Goal: Obtain resource: Obtain resource

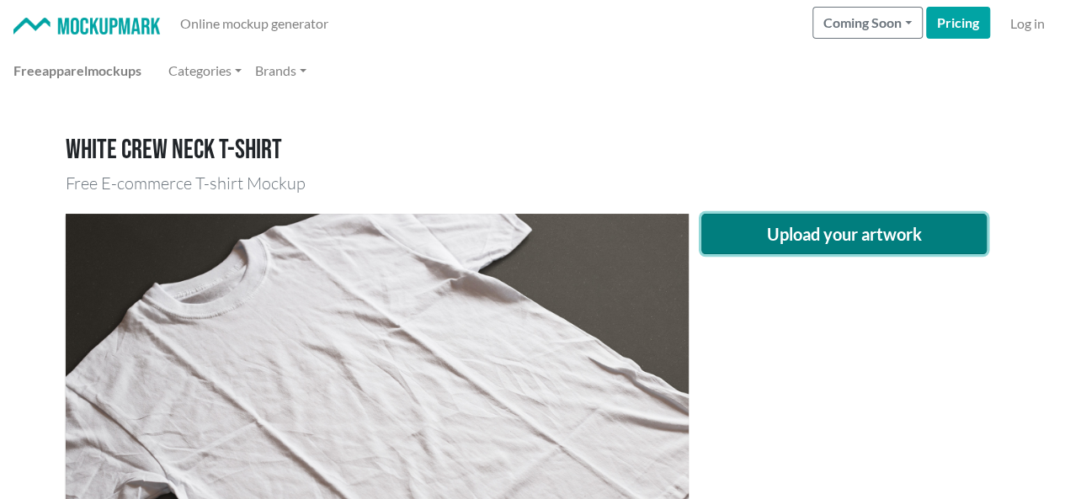
click at [755, 244] on button "Upload your artwork" at bounding box center [845, 234] width 286 height 40
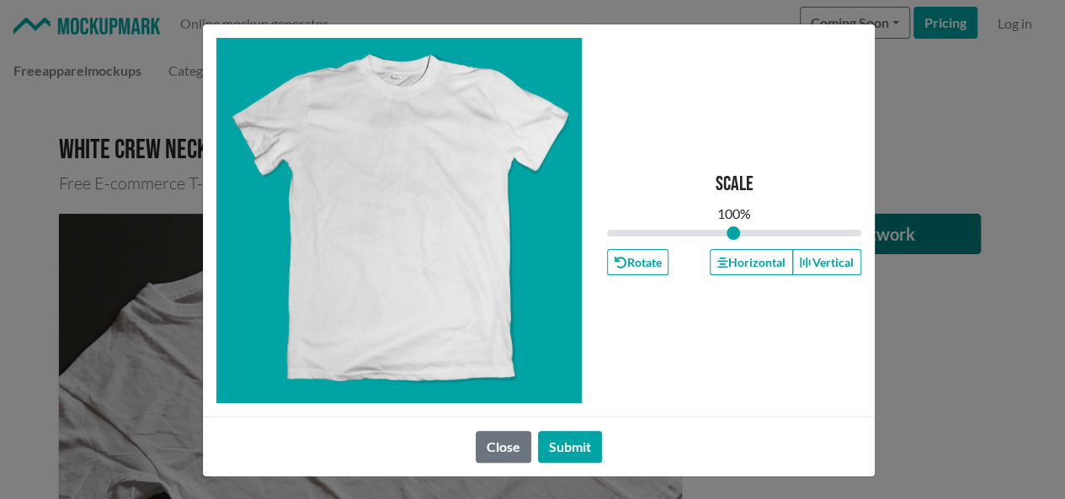
type input "1"
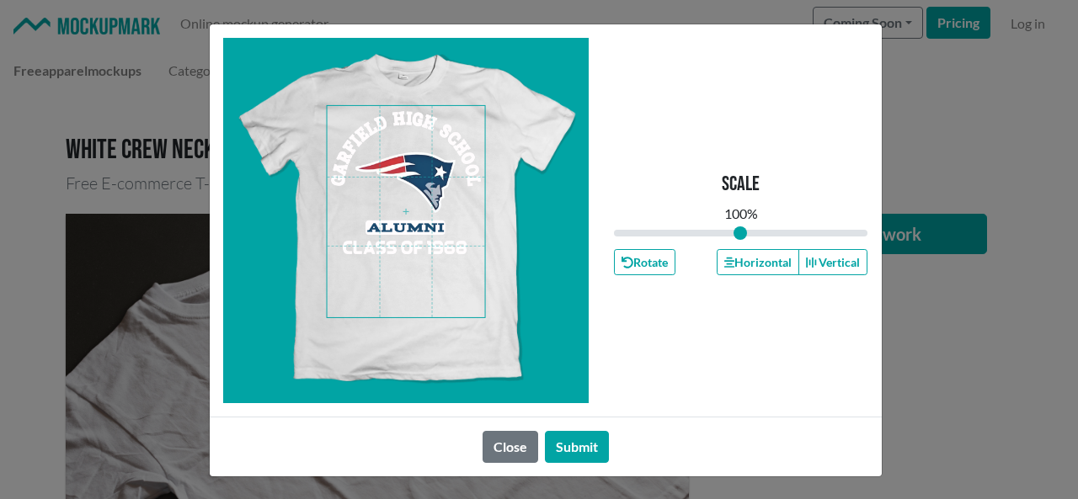
click at [382, 195] on span at bounding box center [406, 211] width 158 height 211
click at [758, 255] on button "Horizontal" at bounding box center [758, 262] width 83 height 26
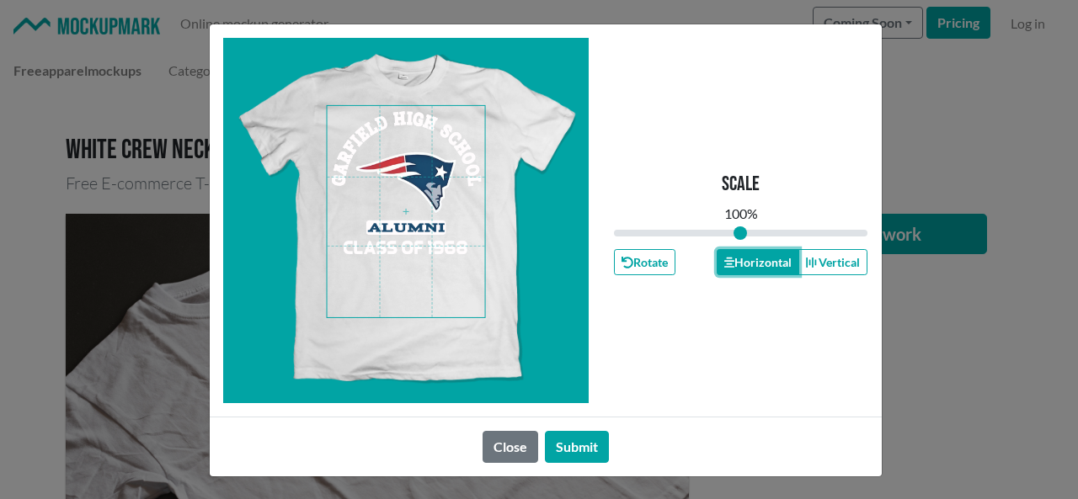
click at [758, 255] on button "Horizontal" at bounding box center [758, 262] width 83 height 26
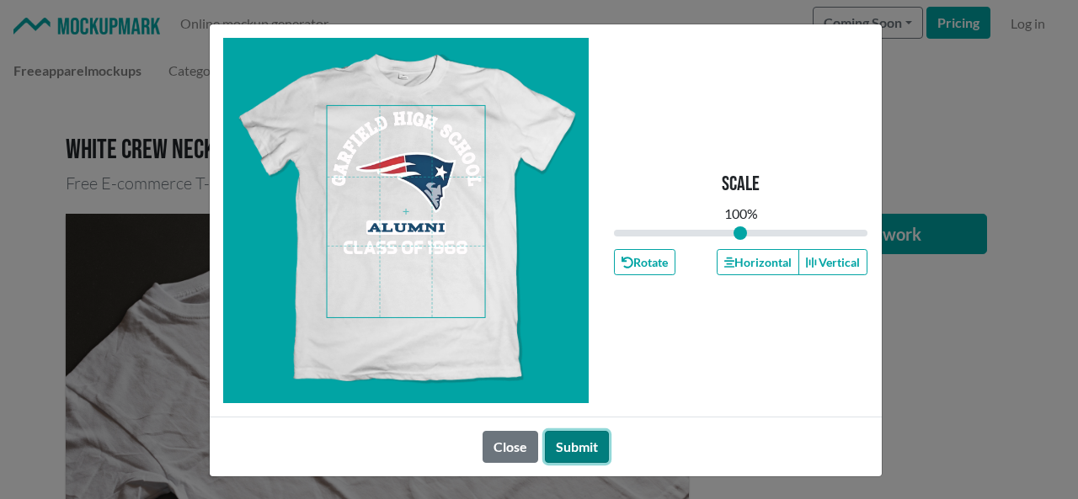
click at [583, 447] on button "Submit" at bounding box center [577, 447] width 64 height 32
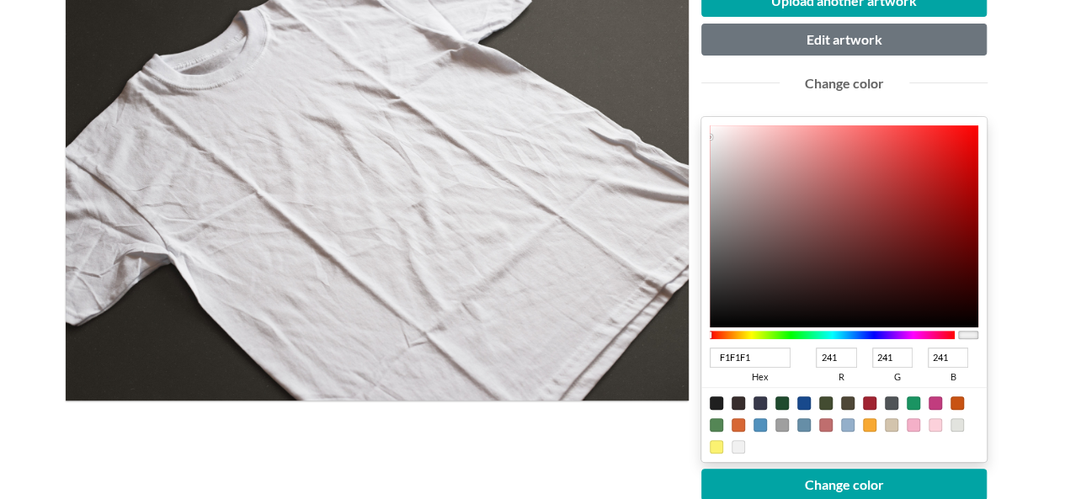
scroll to position [253, 0]
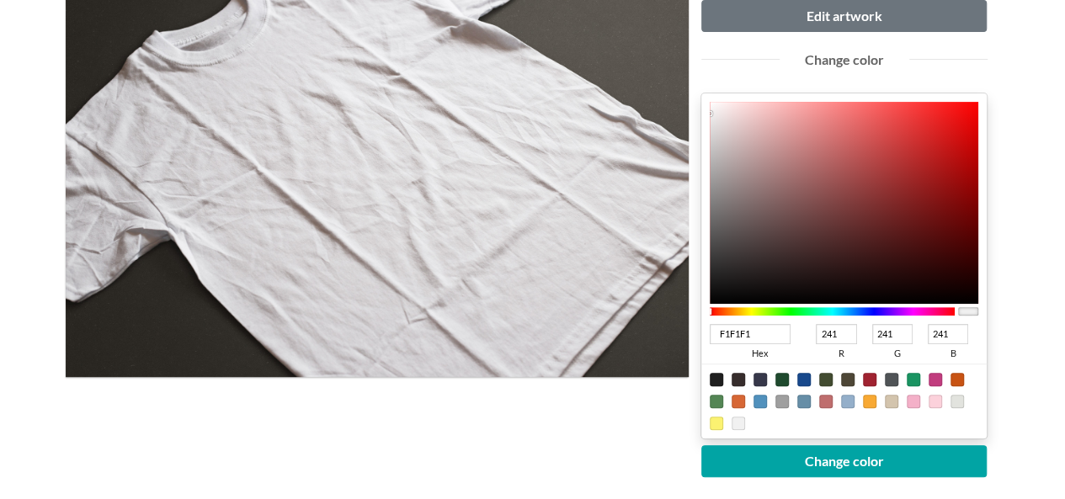
click at [873, 311] on div at bounding box center [833, 311] width 246 height 8
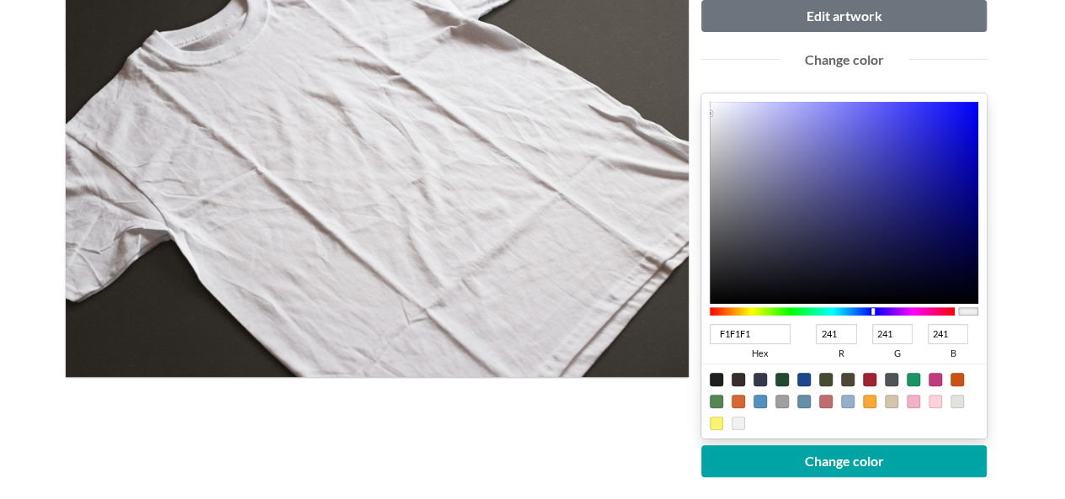
click at [865, 314] on div at bounding box center [833, 311] width 246 height 8
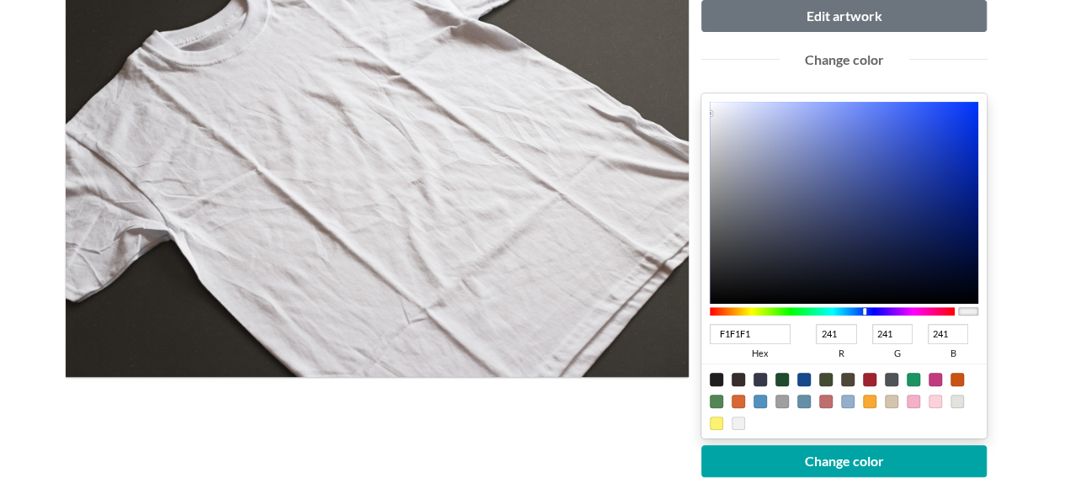
type input "0E2A93"
type input "14"
type input "42"
type input "147"
type input "0D2991"
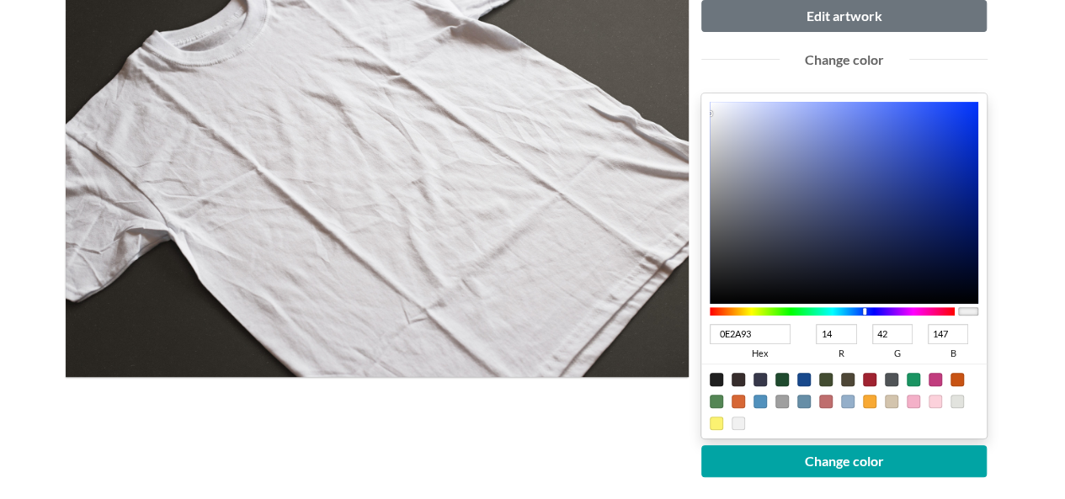
type input "13"
type input "41"
type input "145"
type input "082384"
type input "8"
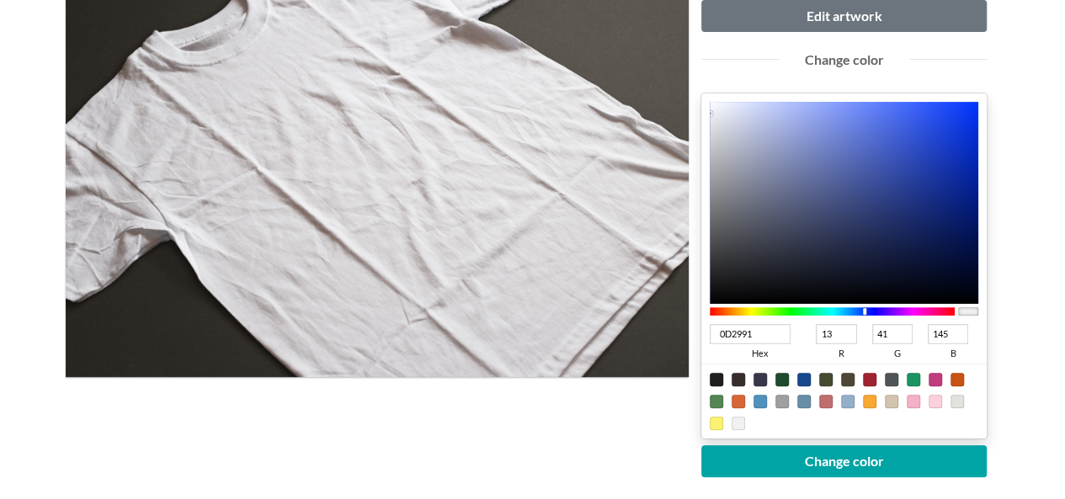
type input "35"
type input "132"
type input "051E7A"
type input "5"
type input "30"
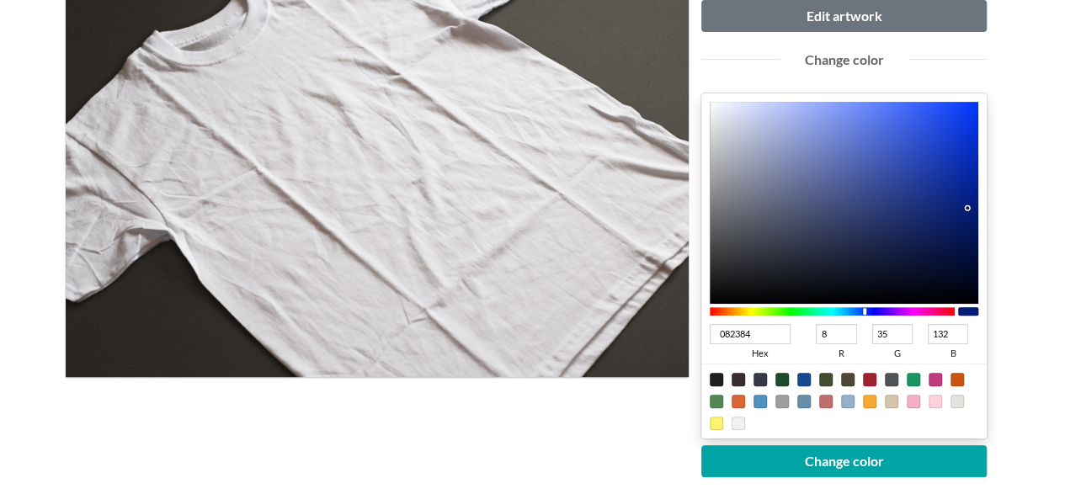
type input "122"
type input "041D78"
type input "4"
type input "29"
type input "120"
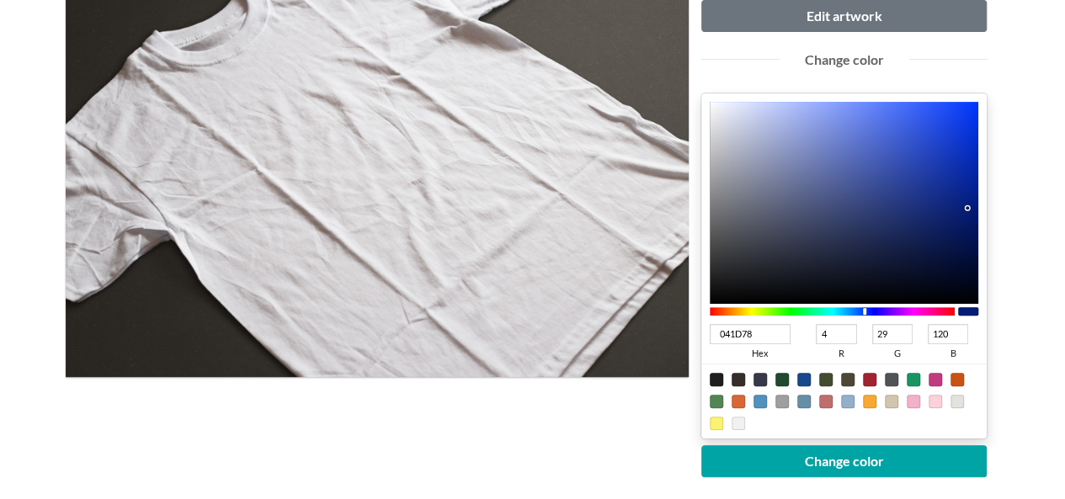
type input "031B75"
type input "3"
type input "27"
type input "117"
type input "00176D"
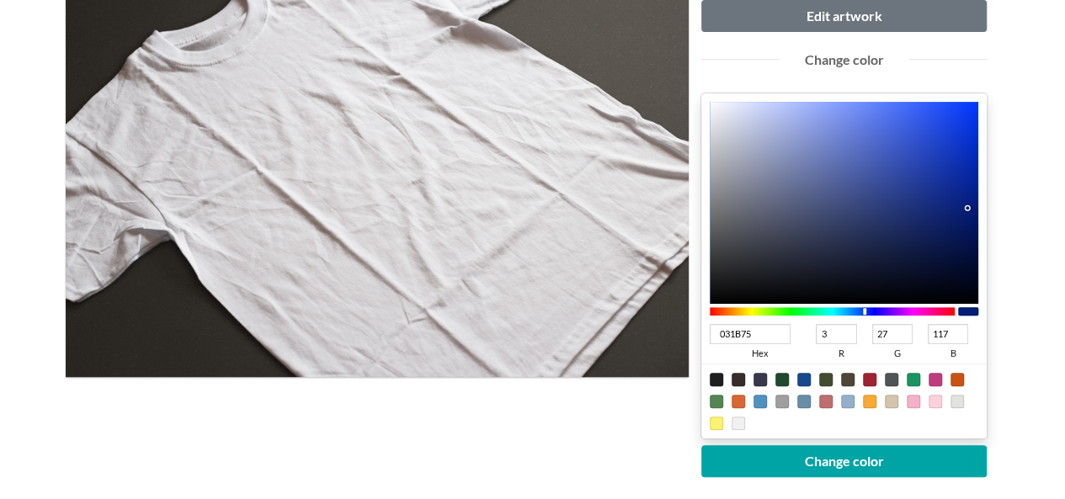
type input "0"
type input "23"
type input "109"
type input "00176B"
type input "107"
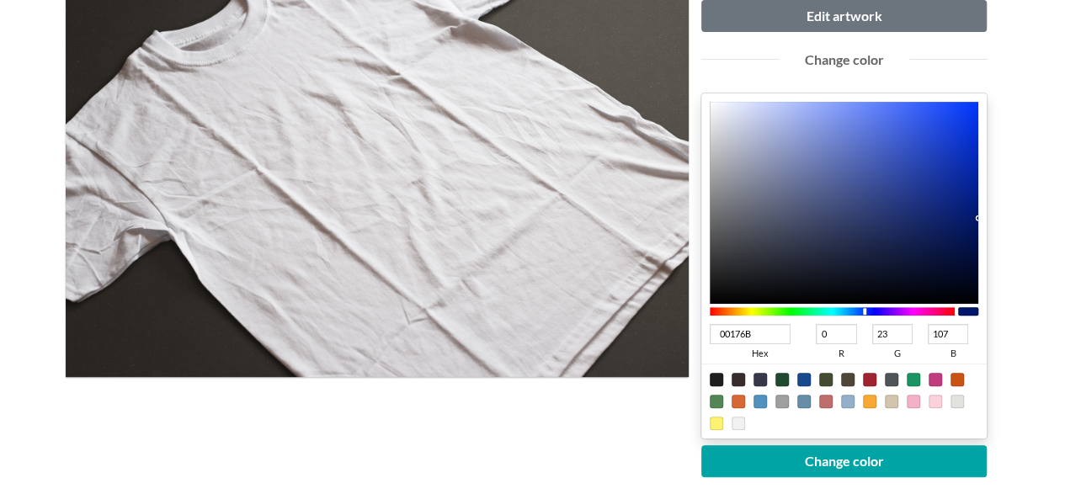
type input "00176D"
type input "109"
drag, startPoint x: 952, startPoint y: 186, endPoint x: 1000, endPoint y: 216, distance: 56.8
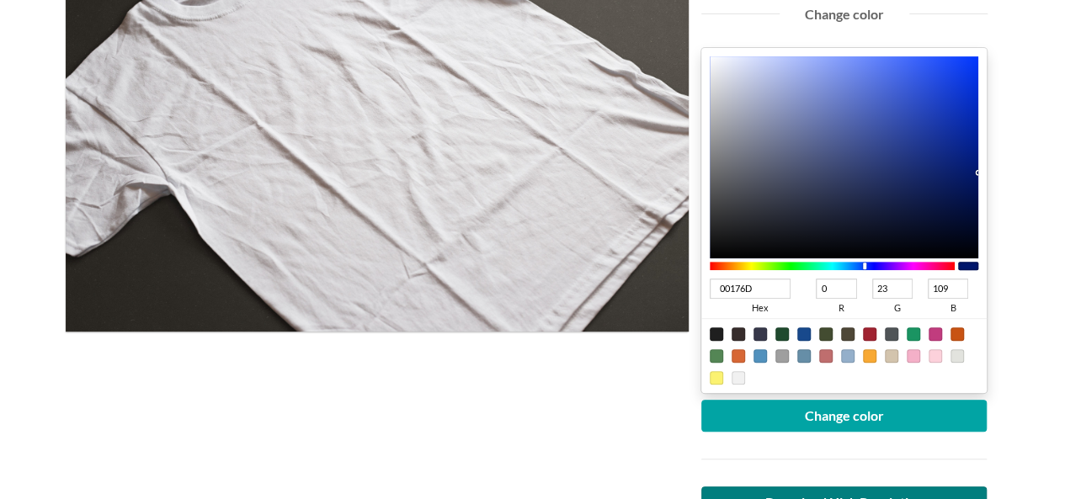
scroll to position [337, 0]
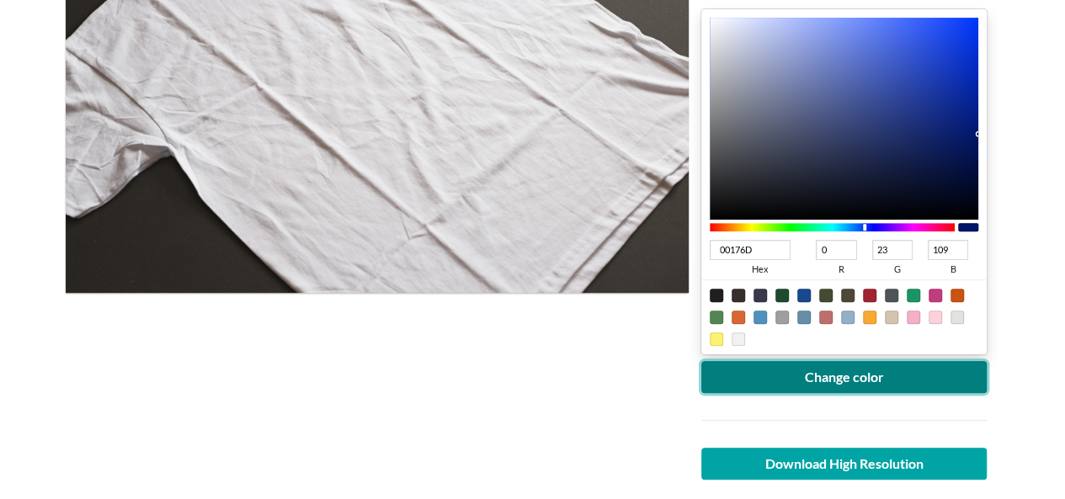
click at [832, 388] on button "Change color" at bounding box center [845, 377] width 286 height 32
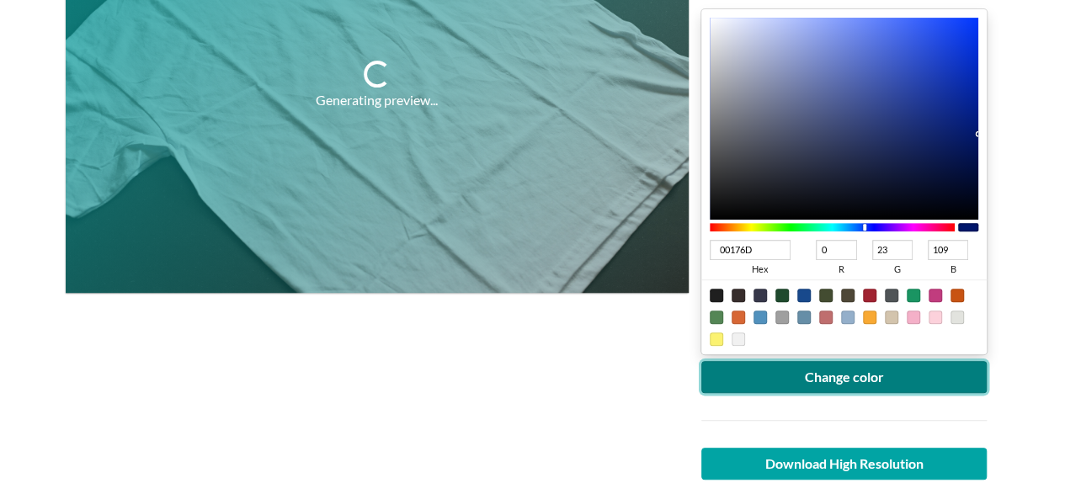
click at [832, 388] on button "Change color" at bounding box center [845, 377] width 286 height 32
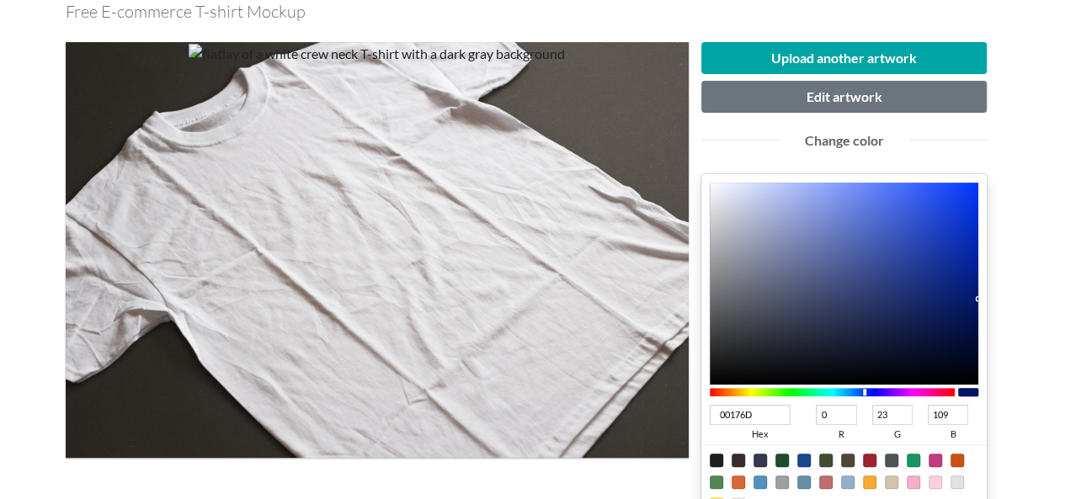
scroll to position [168, 0]
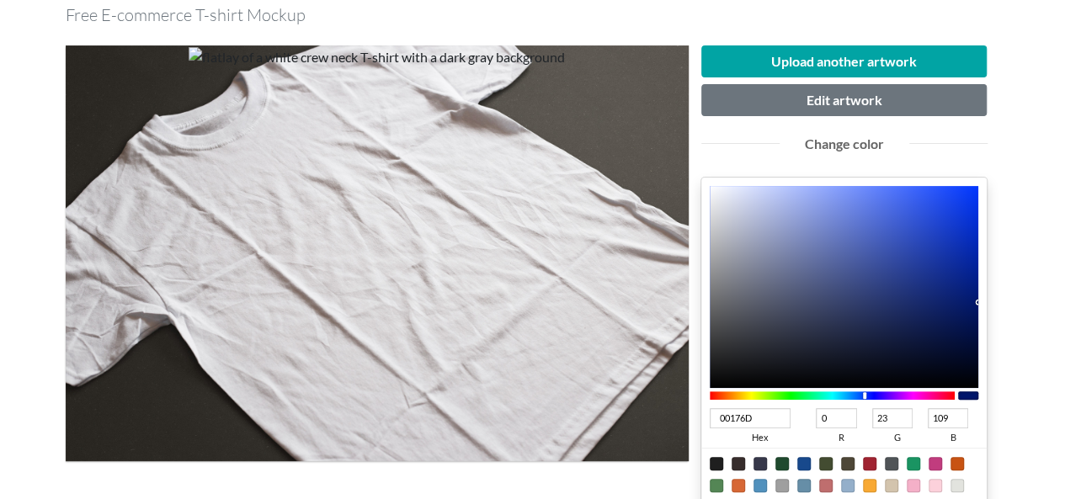
type input "00346D"
type input "52"
click at [854, 393] on div at bounding box center [833, 396] width 246 height 8
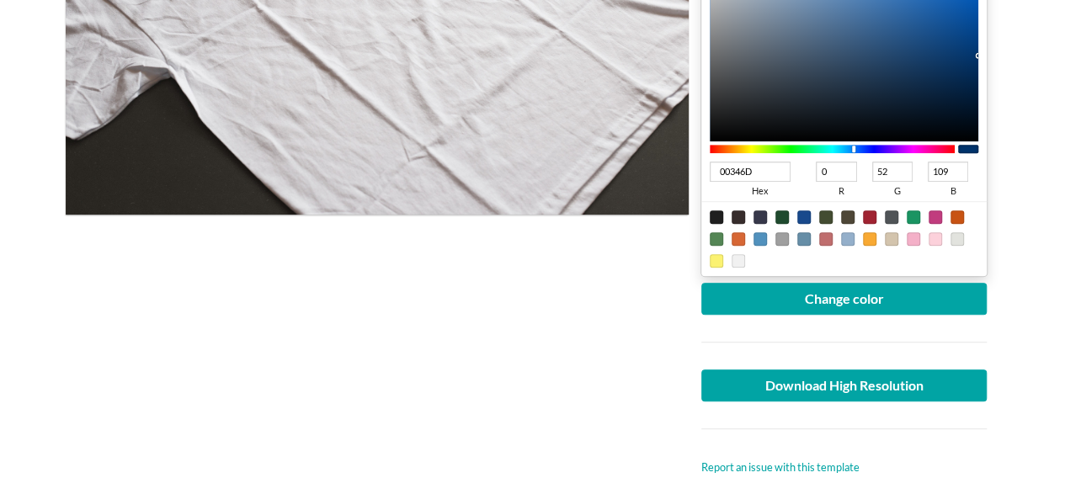
scroll to position [421, 0]
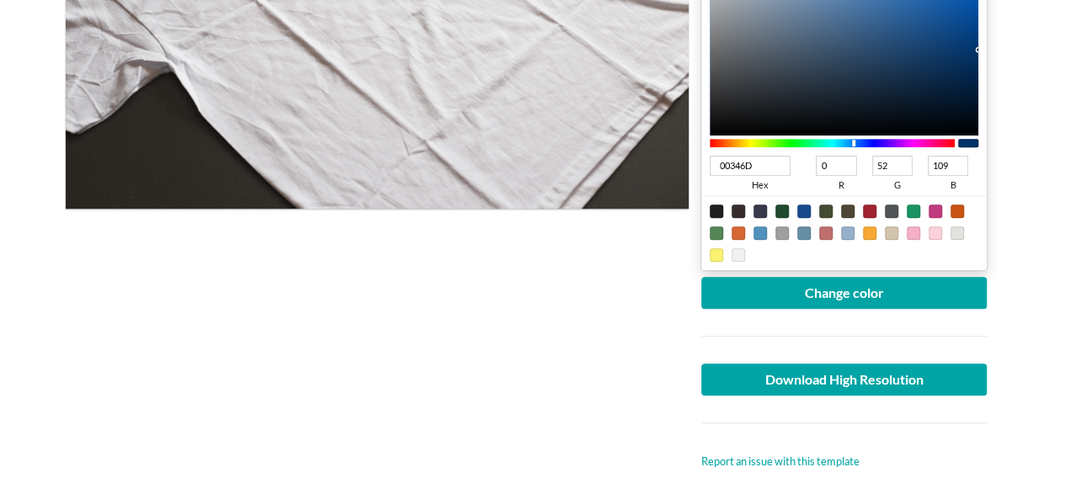
click at [891, 309] on div at bounding box center [845, 336] width 312 height 55
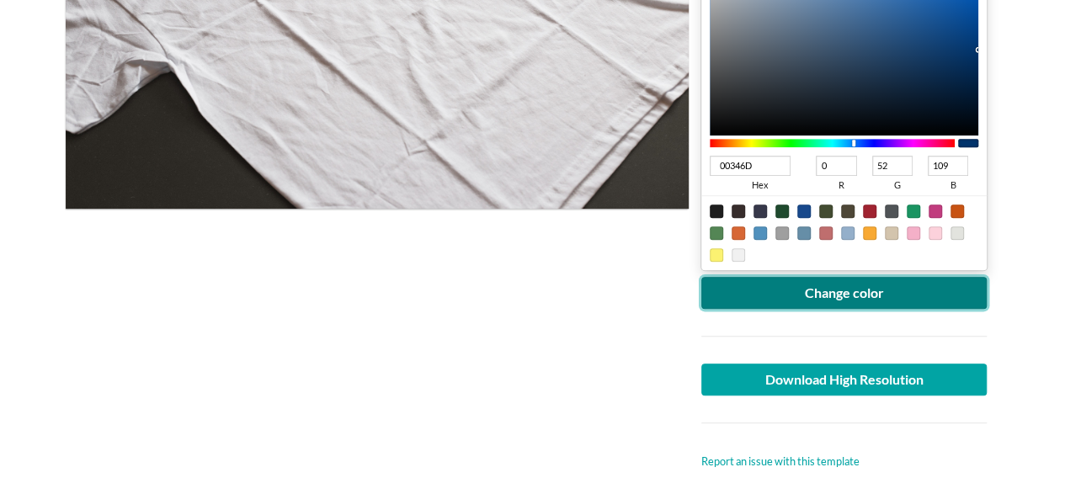
click at [888, 293] on button "Change color" at bounding box center [845, 293] width 286 height 32
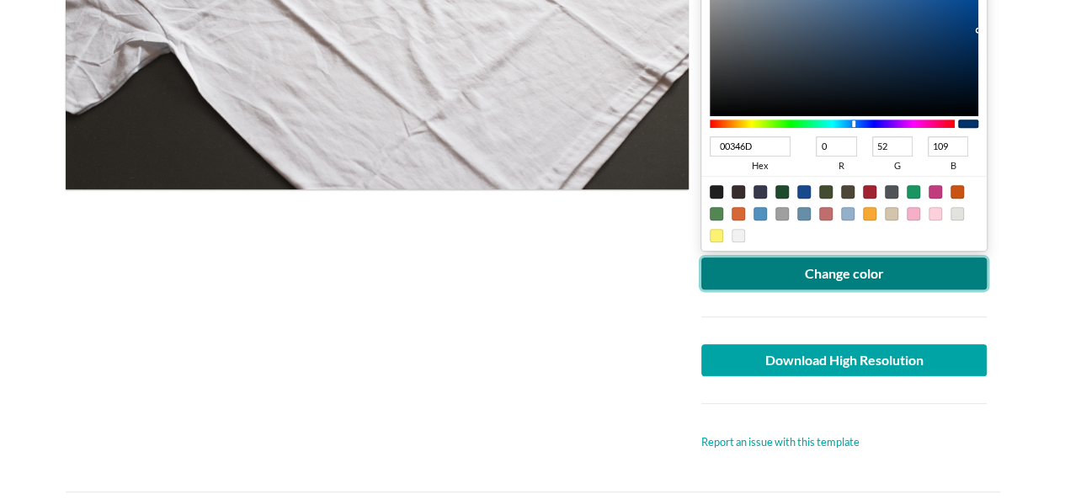
scroll to position [634, 0]
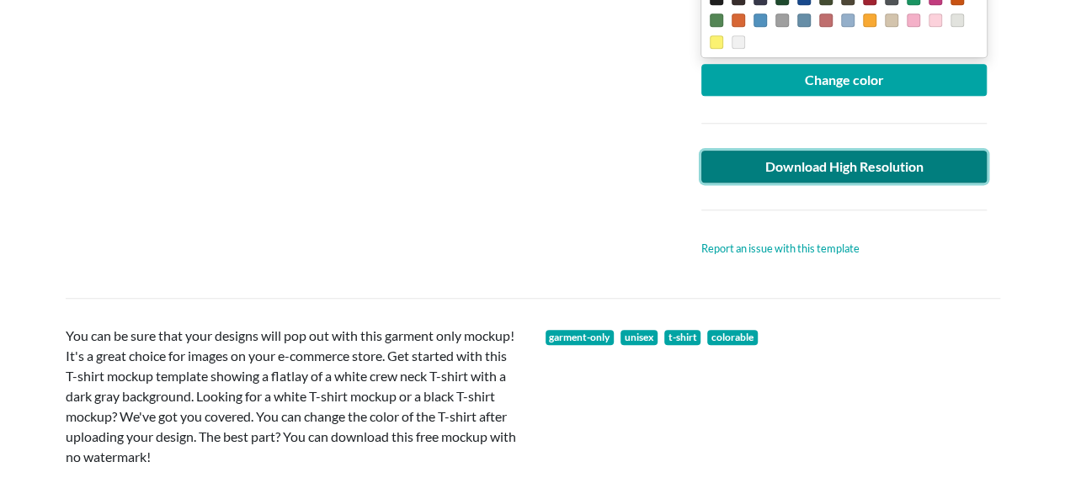
click at [897, 173] on link "Download High Resolution" at bounding box center [845, 167] width 286 height 32
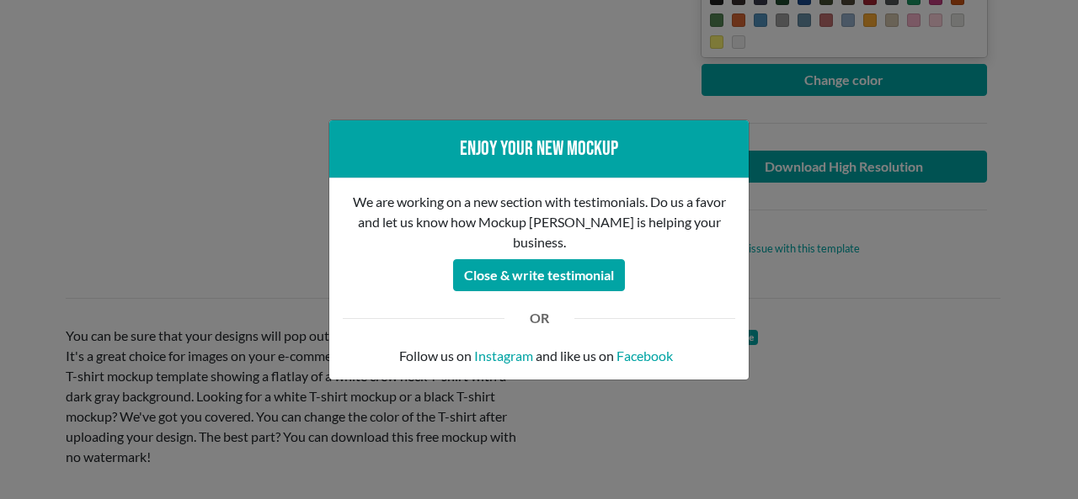
click at [197, 137] on div "Enjoy your new mockup We are working on a new section with testimonials. Do us …" at bounding box center [539, 249] width 1078 height 499
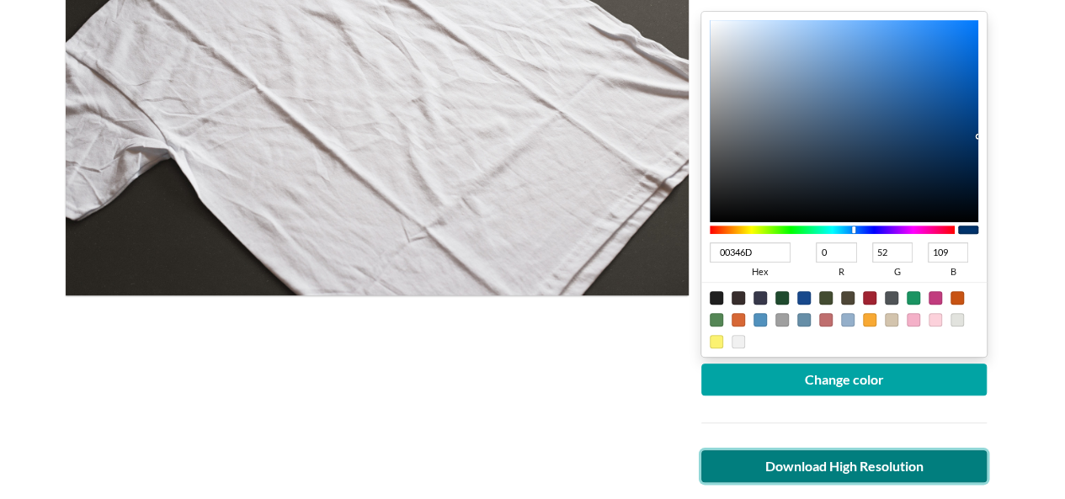
scroll to position [337, 0]
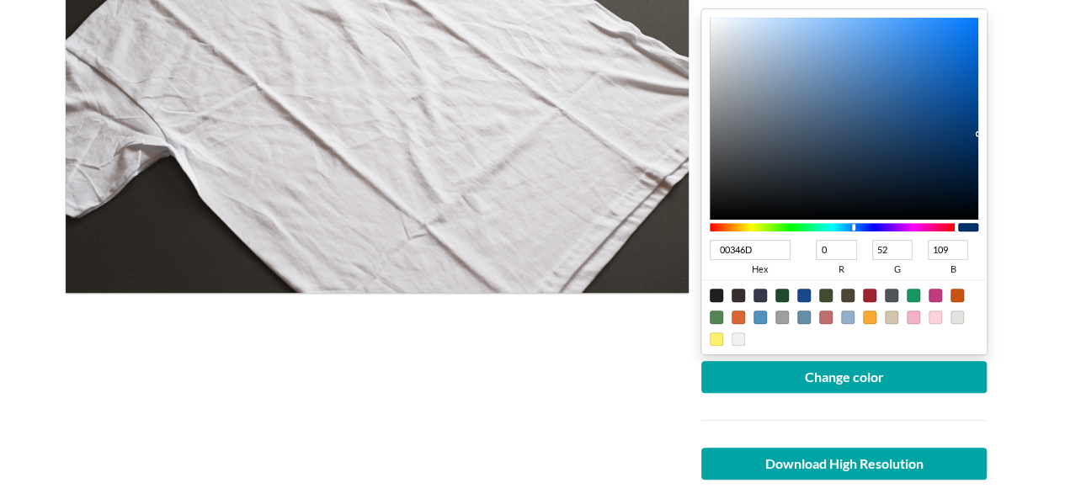
click at [384, 359] on div at bounding box center [377, 216] width 623 height 678
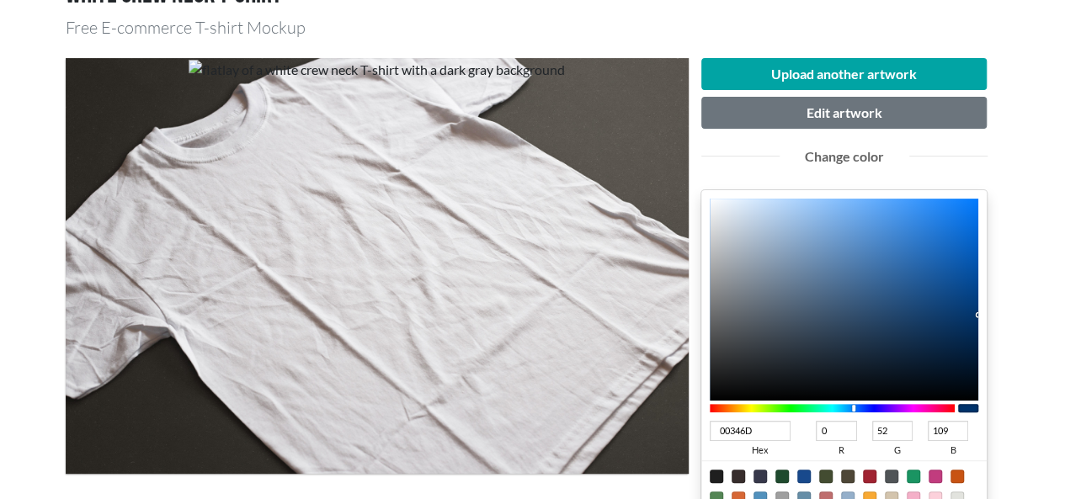
scroll to position [0, 0]
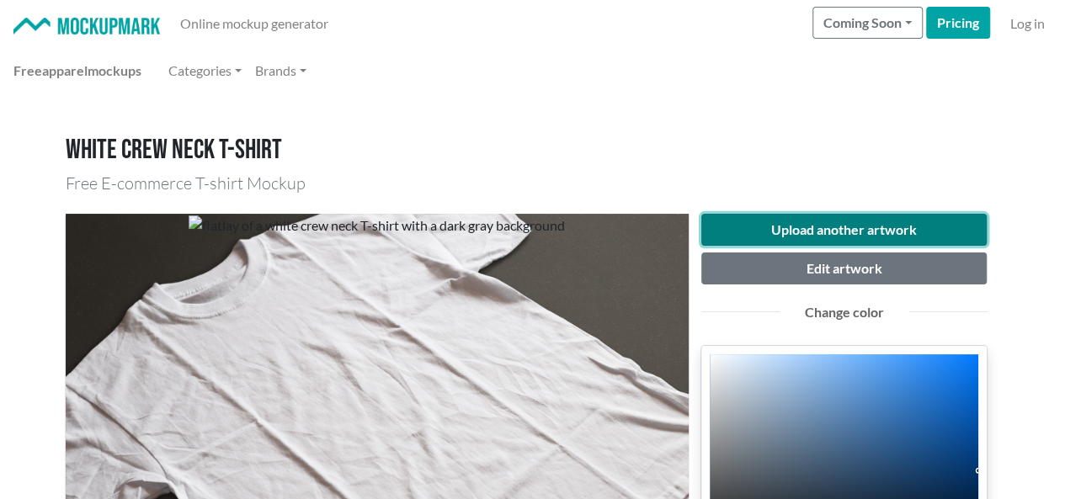
click at [885, 233] on button "Upload another artwork" at bounding box center [845, 230] width 286 height 32
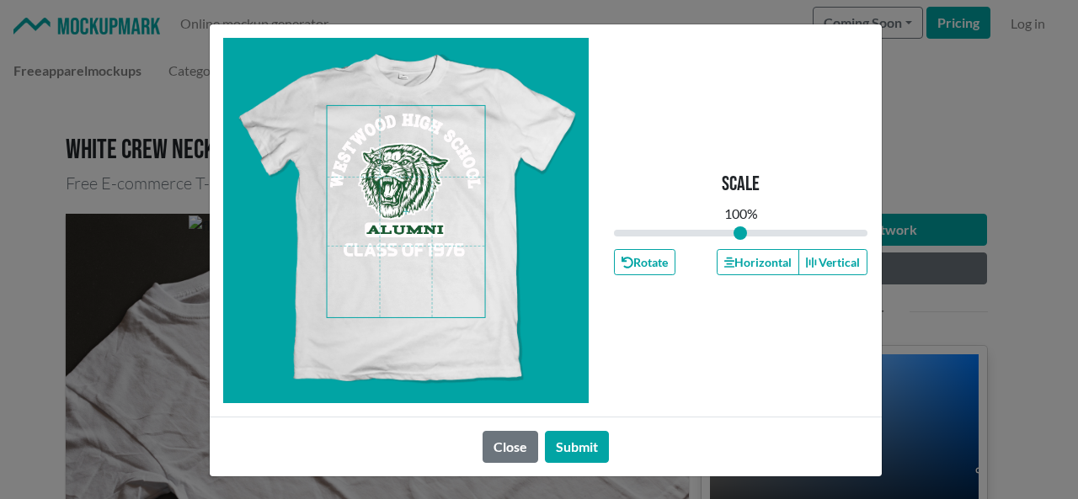
click at [394, 181] on span at bounding box center [406, 211] width 158 height 211
click at [739, 266] on button "Horizontal" at bounding box center [758, 262] width 83 height 26
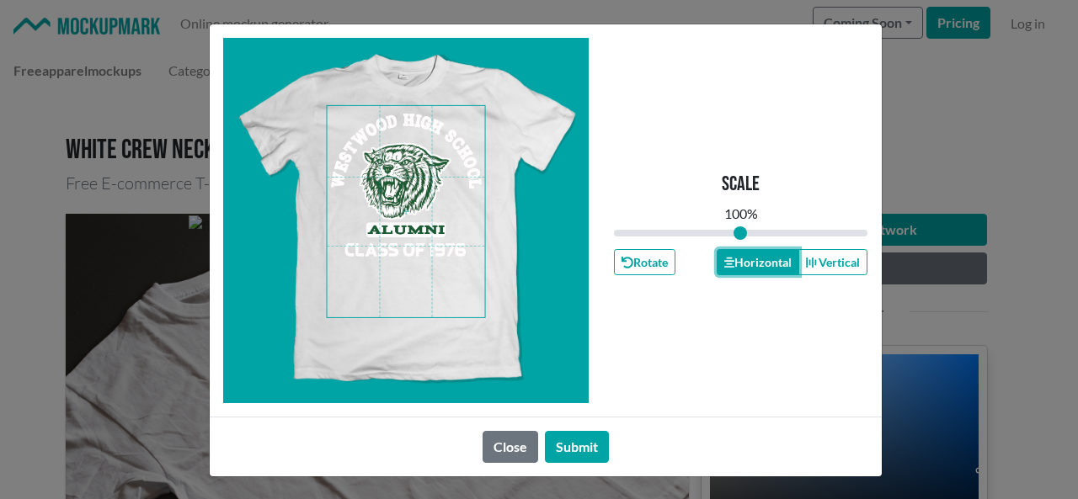
click at [739, 266] on button "Horizontal" at bounding box center [758, 262] width 83 height 26
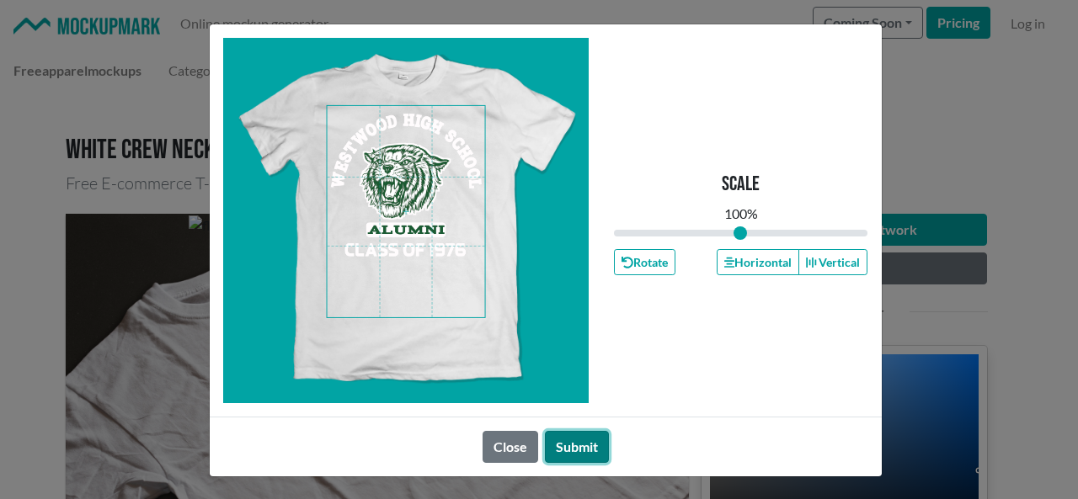
click at [579, 445] on button "Submit" at bounding box center [577, 447] width 64 height 32
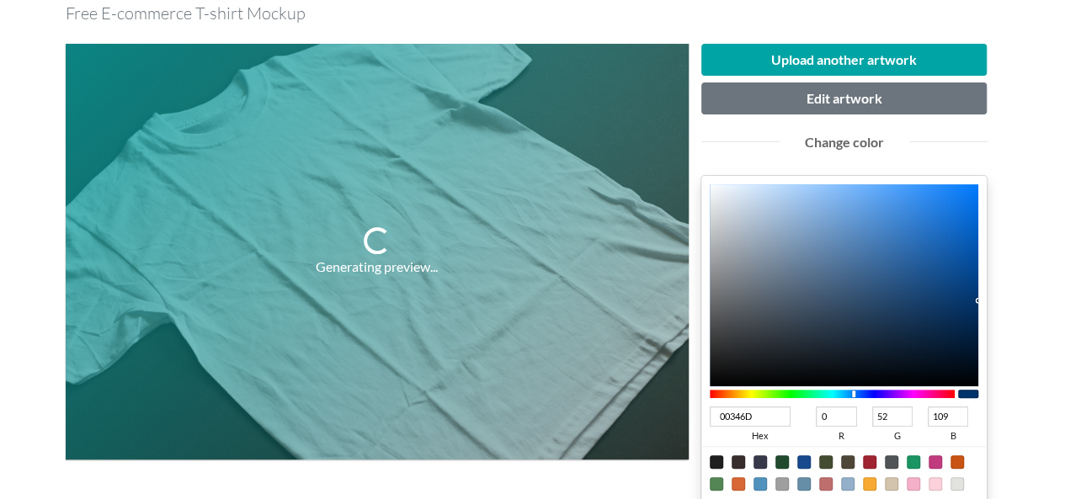
scroll to position [253, 0]
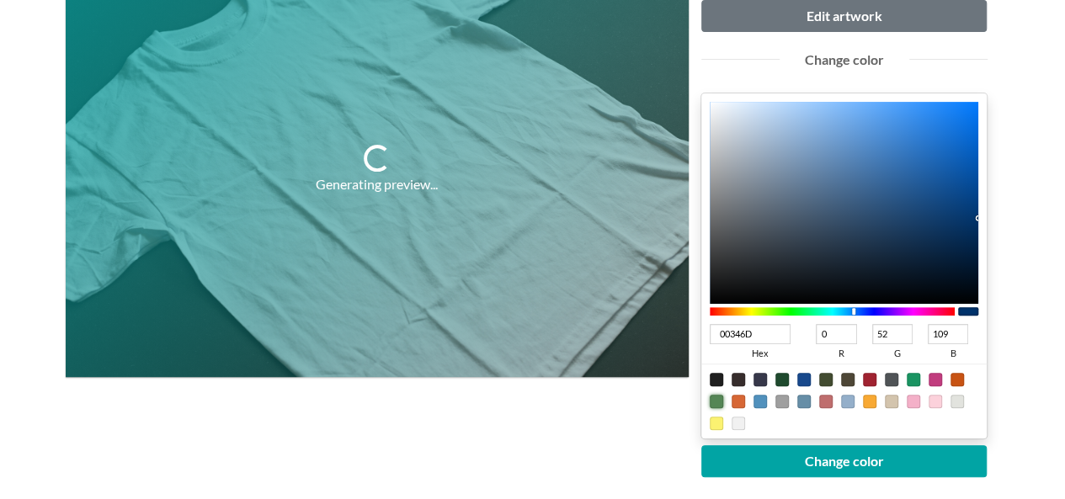
click at [712, 397] on div at bounding box center [716, 401] width 13 height 13
type input "548655"
type input "84"
type input "134"
type input "85"
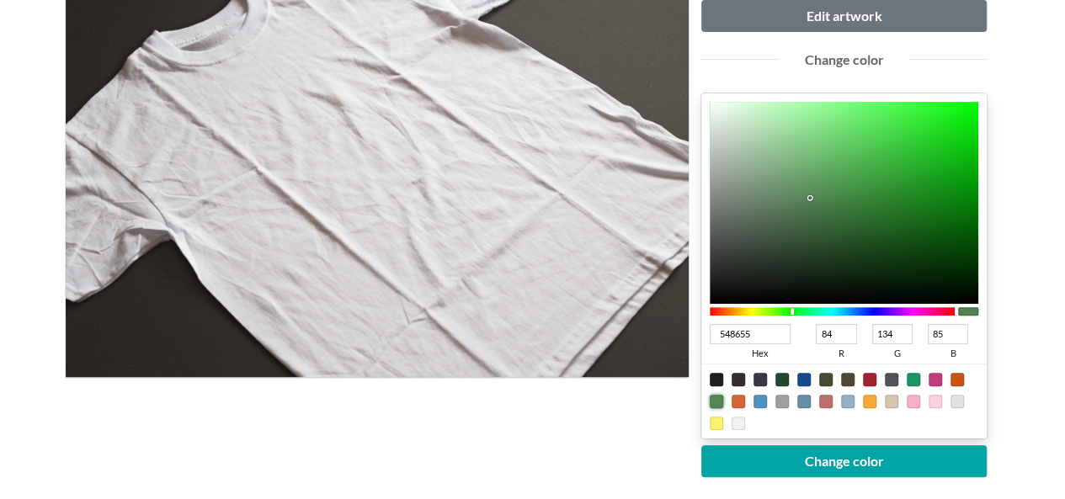
type input "036705"
type input "3"
type input "103"
type input "5"
type input "026704"
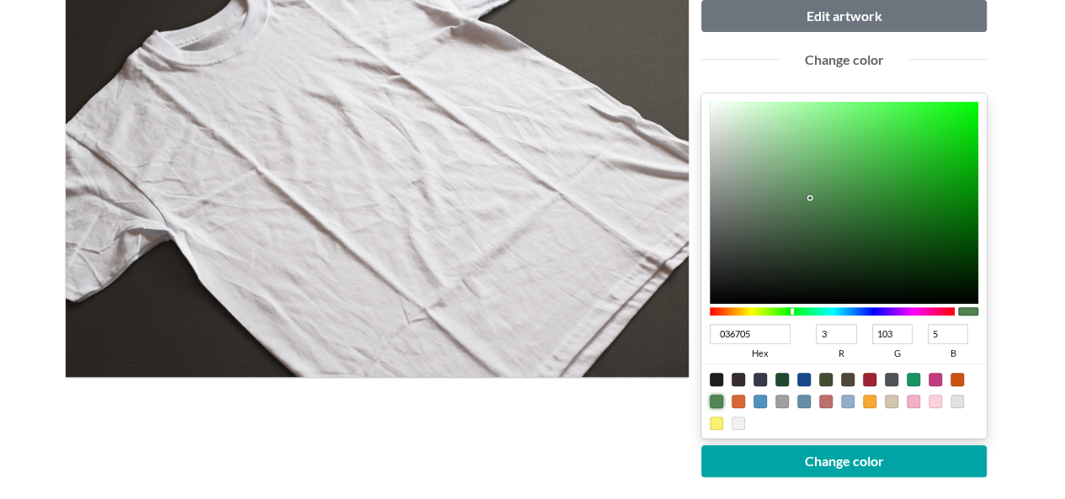
type input "2"
type input "4"
type input "016303"
type input "1"
type input "99"
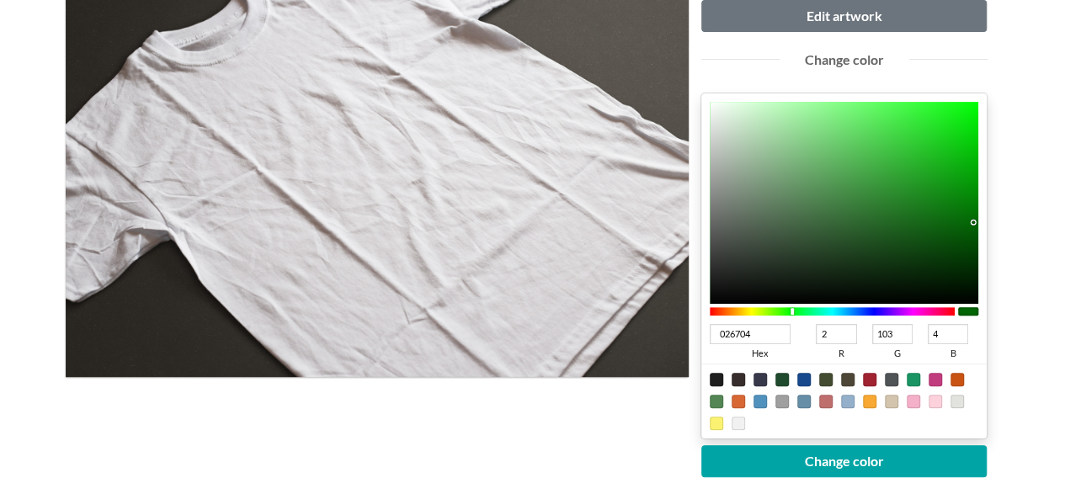
type input "3"
type input "005502"
type input "0"
type input "85"
type input "2"
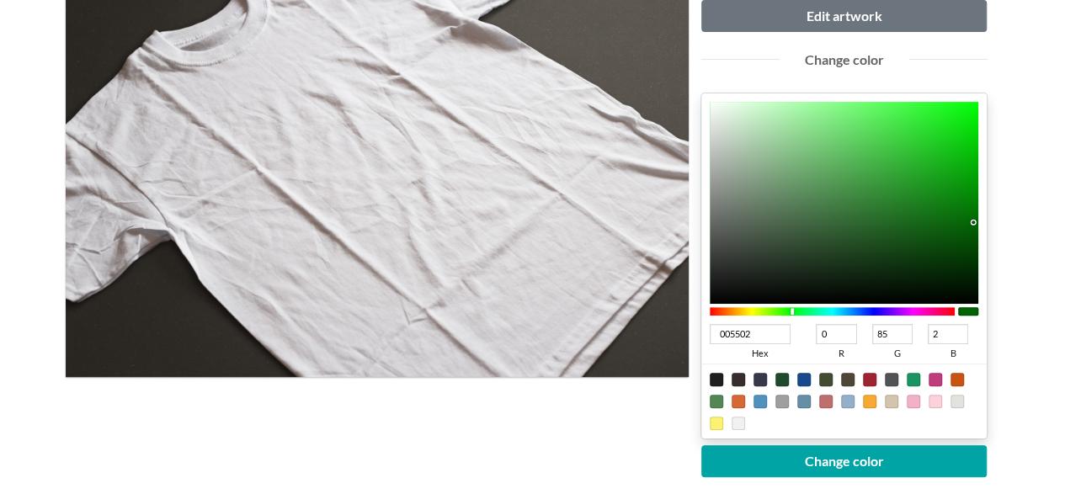
type input "005102"
type input "81"
type input "004B02"
type input "75"
type input "004902"
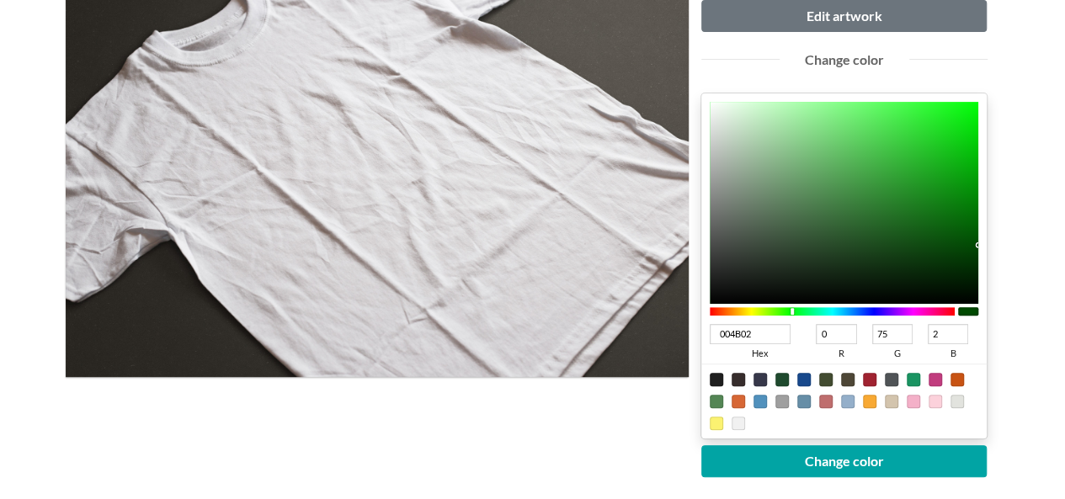
type input "73"
drag, startPoint x: 972, startPoint y: 221, endPoint x: 979, endPoint y: 245, distance: 24.8
click at [979, 245] on div "004902 hex 0 r 73 g 2 b 100 a" at bounding box center [845, 265] width 286 height 345
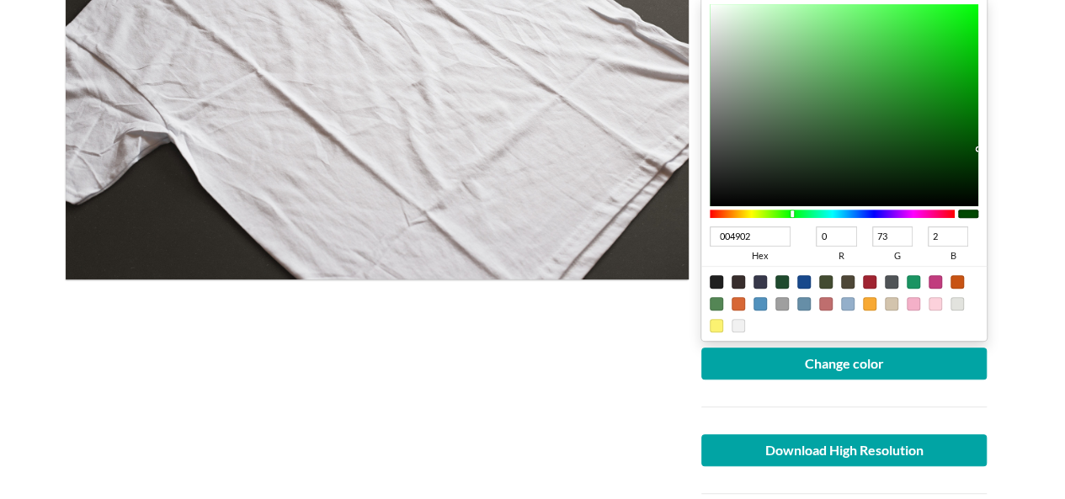
scroll to position [421, 0]
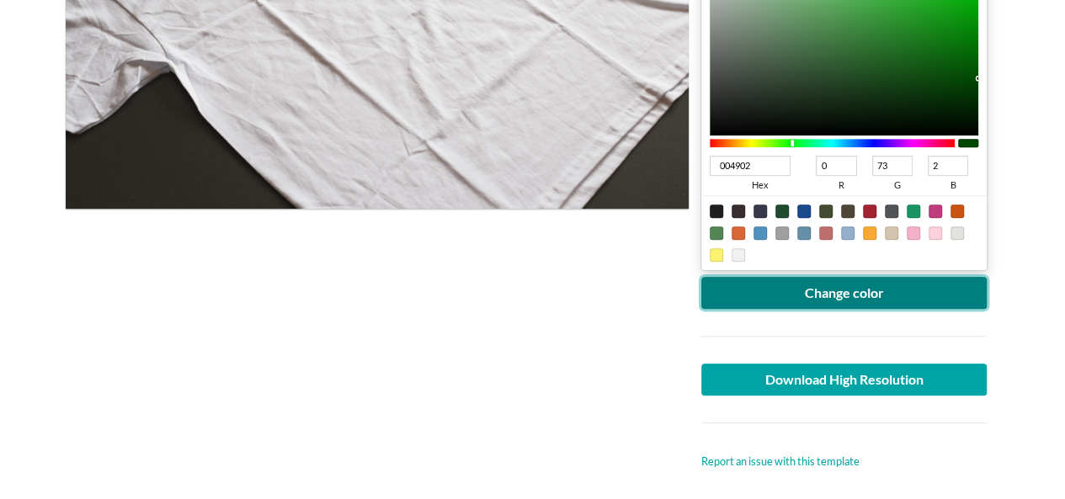
click at [906, 306] on button "Change color" at bounding box center [845, 293] width 286 height 32
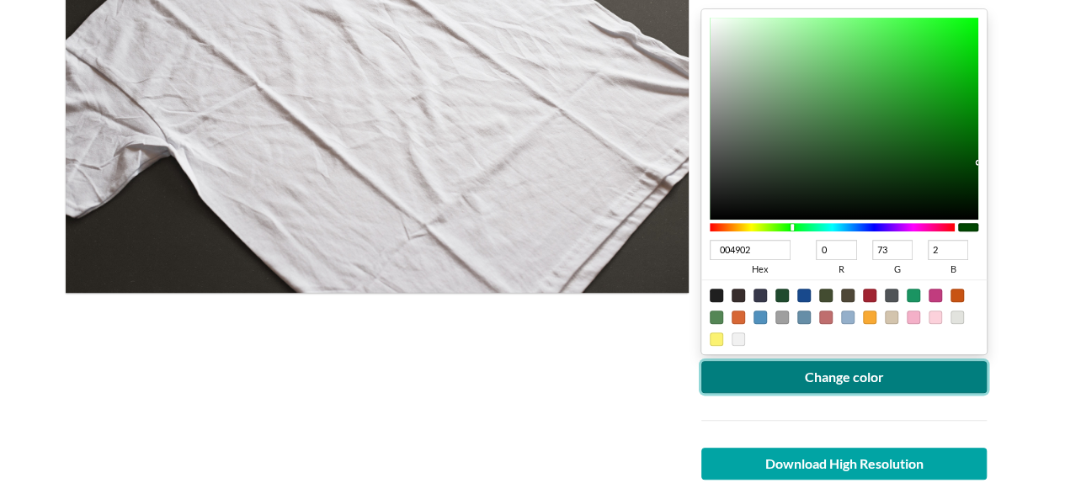
scroll to position [590, 0]
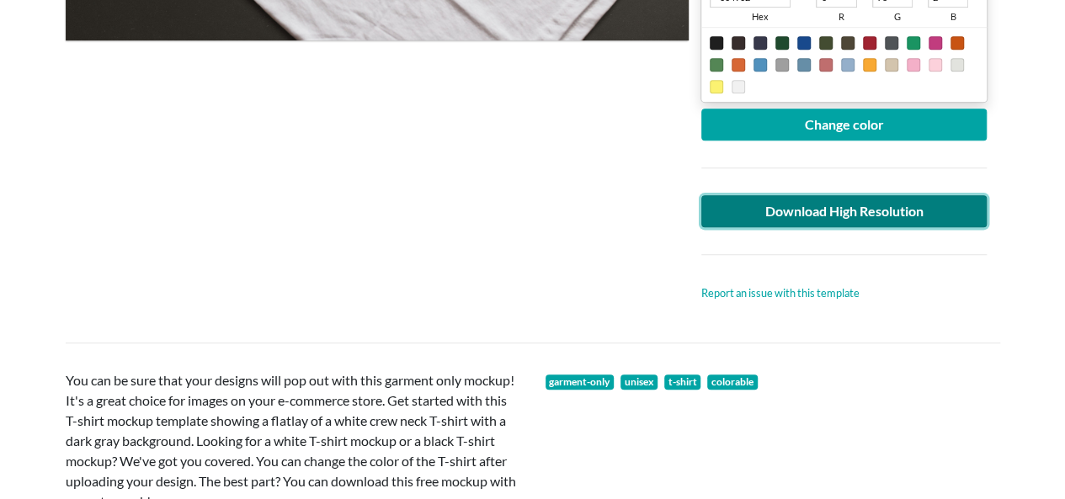
click at [923, 200] on link "Download High Resolution" at bounding box center [845, 211] width 286 height 32
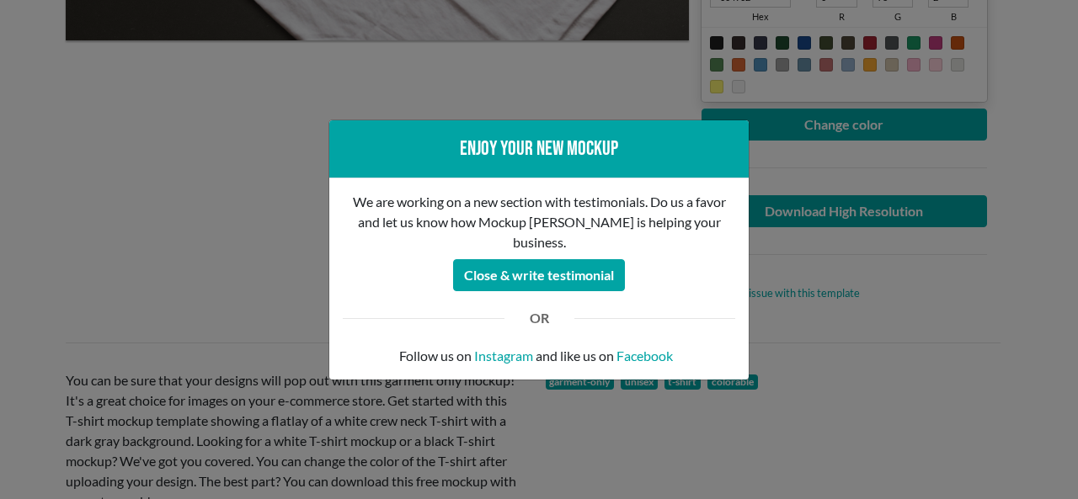
click at [135, 167] on div "Enjoy your new mockup We are working on a new section with testimonials. Do us …" at bounding box center [539, 249] width 1078 height 499
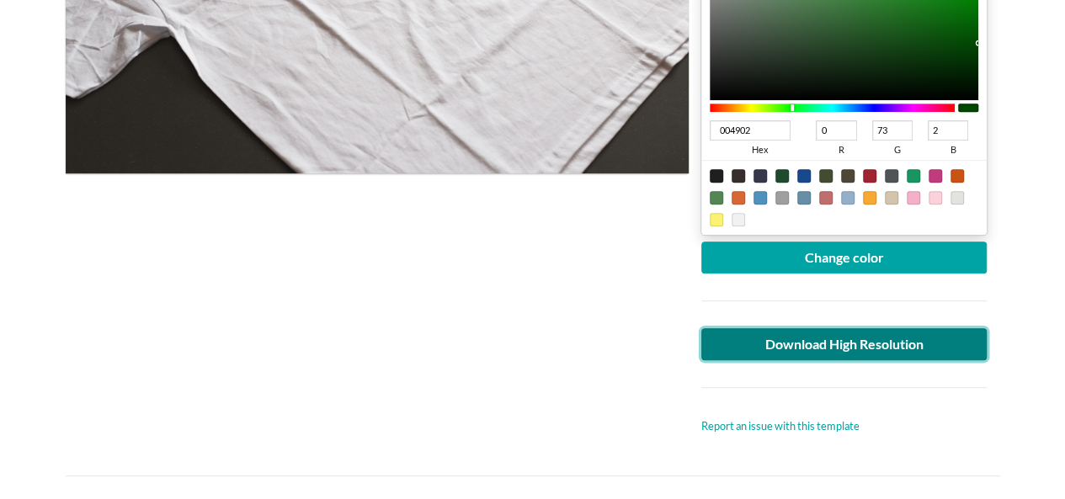
scroll to position [253, 0]
